Goal: Navigation & Orientation: Find specific page/section

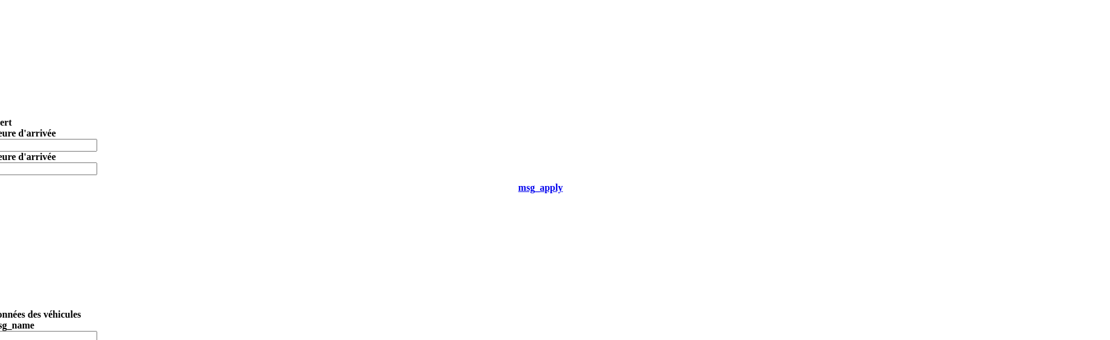
scroll to position [0, 14]
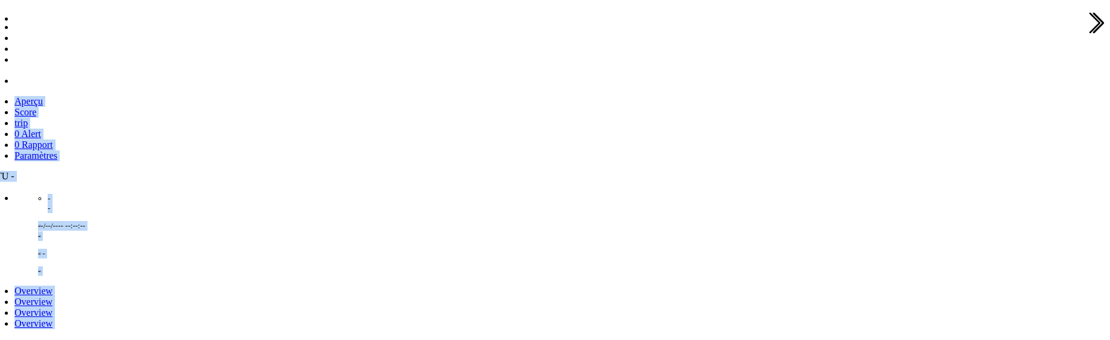
drag, startPoint x: 1119, startPoint y: 194, endPoint x: 1119, endPoint y: -48, distance: 242.1
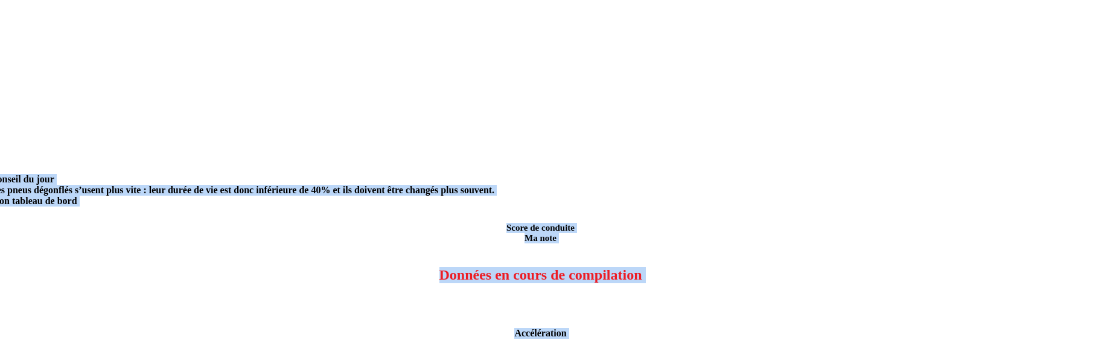
scroll to position [869, 14]
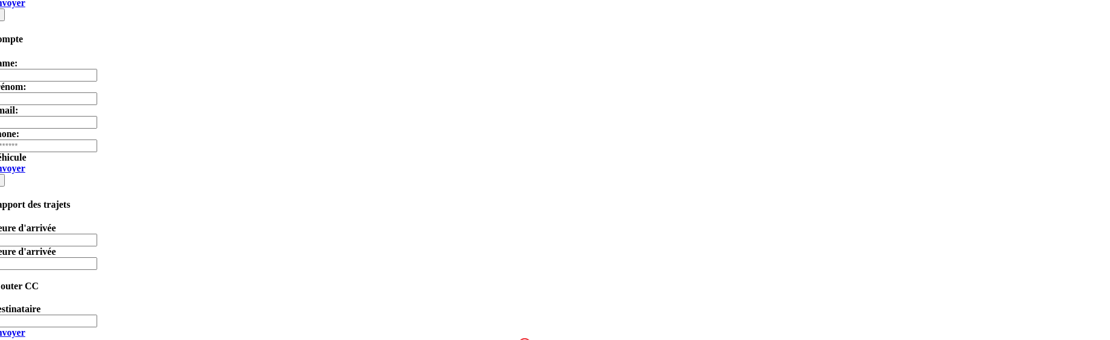
scroll to position [6144, 14]
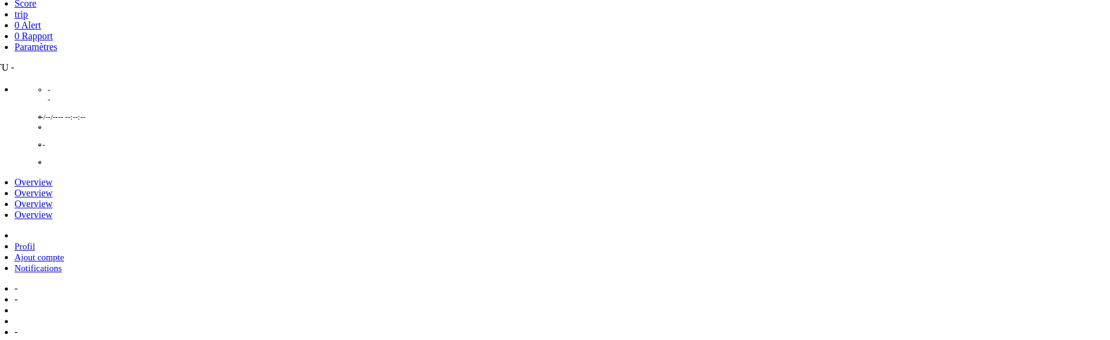
scroll to position [529, 5]
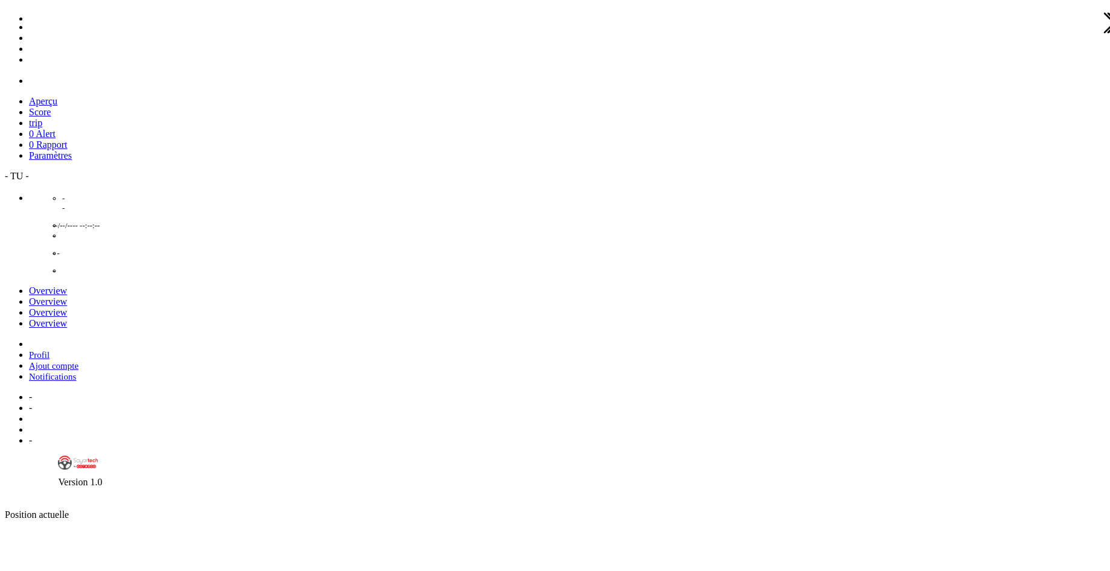
scroll to position [529, 5]
